Goal: Information Seeking & Learning: Learn about a topic

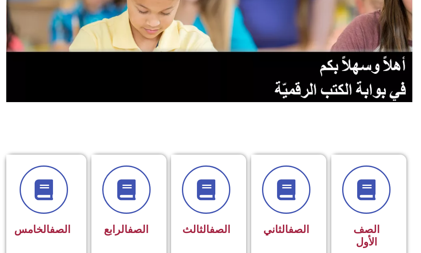
scroll to position [125, 0]
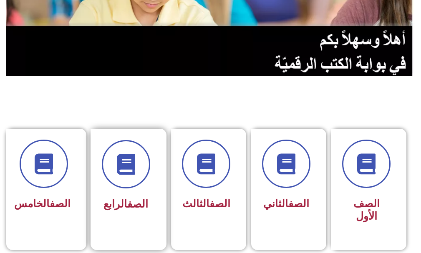
click at [99, 209] on div "الصف الرابع" at bounding box center [126, 184] width 71 height 110
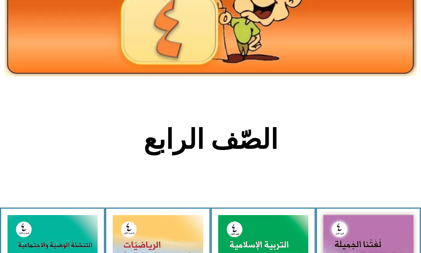
scroll to position [83, 0]
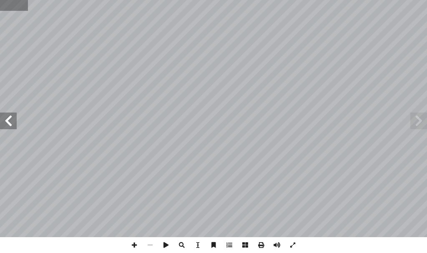
click at [12, 6] on input "text" at bounding box center [14, 5] width 28 height 11
type input "**"
click at [135, 244] on span at bounding box center [134, 245] width 16 height 16
click at [5, 123] on span at bounding box center [8, 121] width 17 height 17
